Goal: Find specific page/section: Find specific page/section

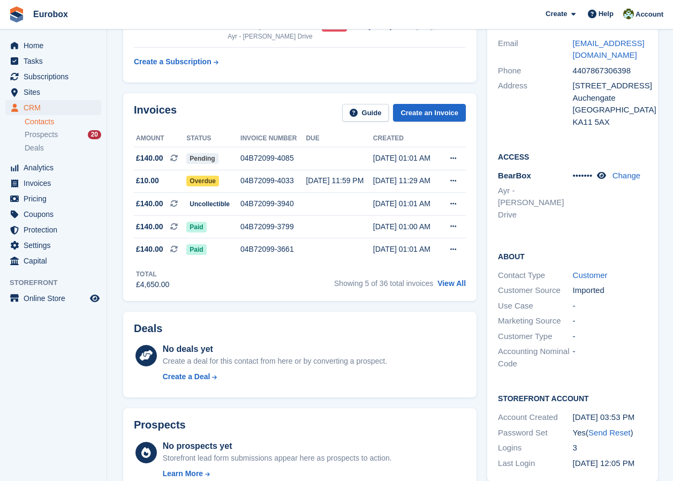
scroll to position [54, 0]
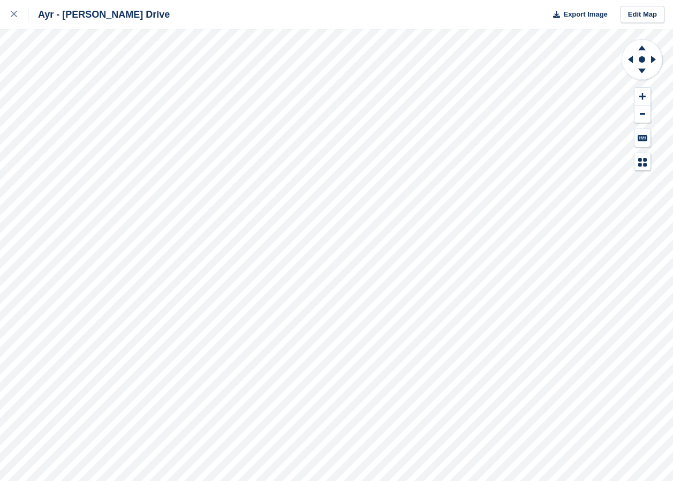
click at [262, 480] on html "Ayr - Whitfield Drive Export Image Edit Map" at bounding box center [336, 240] width 673 height 481
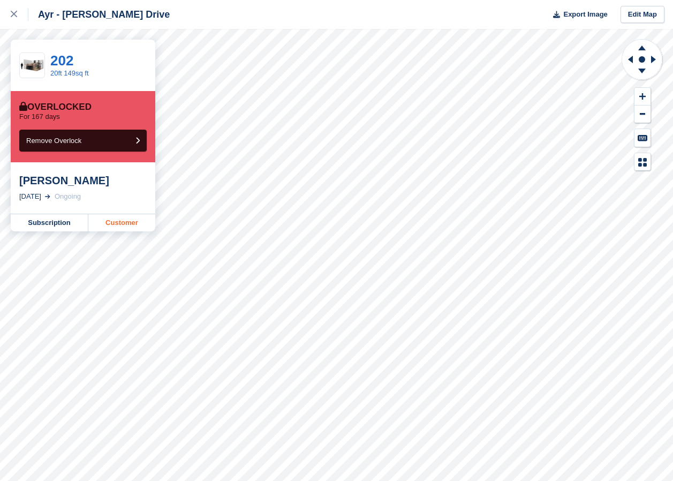
click at [130, 225] on link "Customer" at bounding box center [121, 222] width 67 height 17
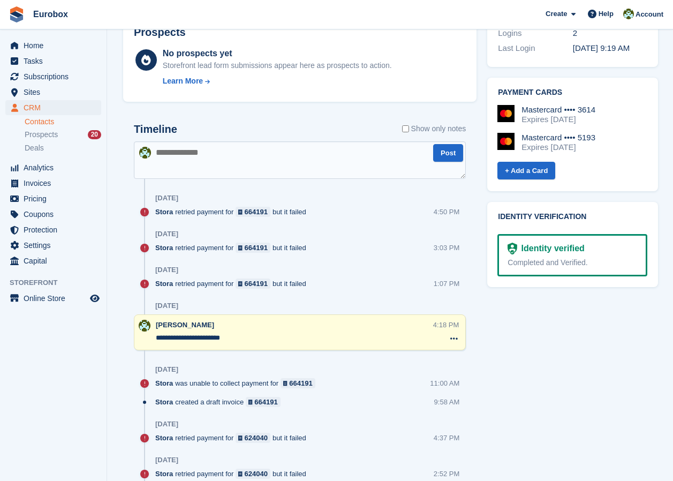
scroll to position [268, 0]
